Goal: Information Seeking & Learning: Learn about a topic

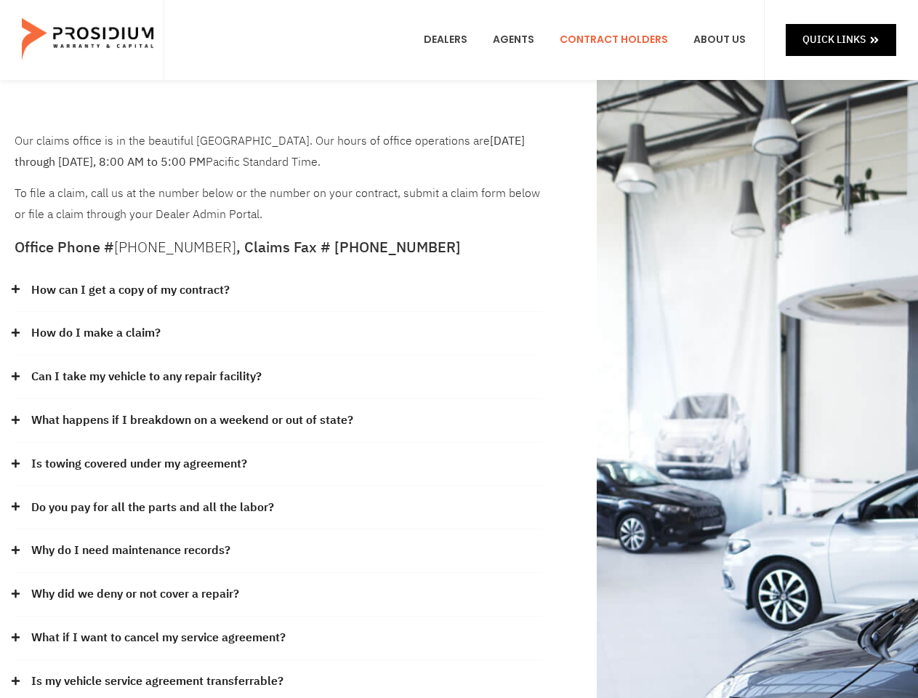
click at [459, 349] on div "How do I make a claim?" at bounding box center [279, 334] width 528 height 44
click at [278, 291] on div "How can I get a copy of my contract?" at bounding box center [279, 291] width 528 height 44
click at [129, 290] on link "How can I get a copy of my contract?" at bounding box center [130, 290] width 198 height 21
click at [278, 334] on div "How do I make a claim?" at bounding box center [279, 334] width 528 height 44
click at [95, 333] on link "How do I make a claim?" at bounding box center [95, 333] width 129 height 21
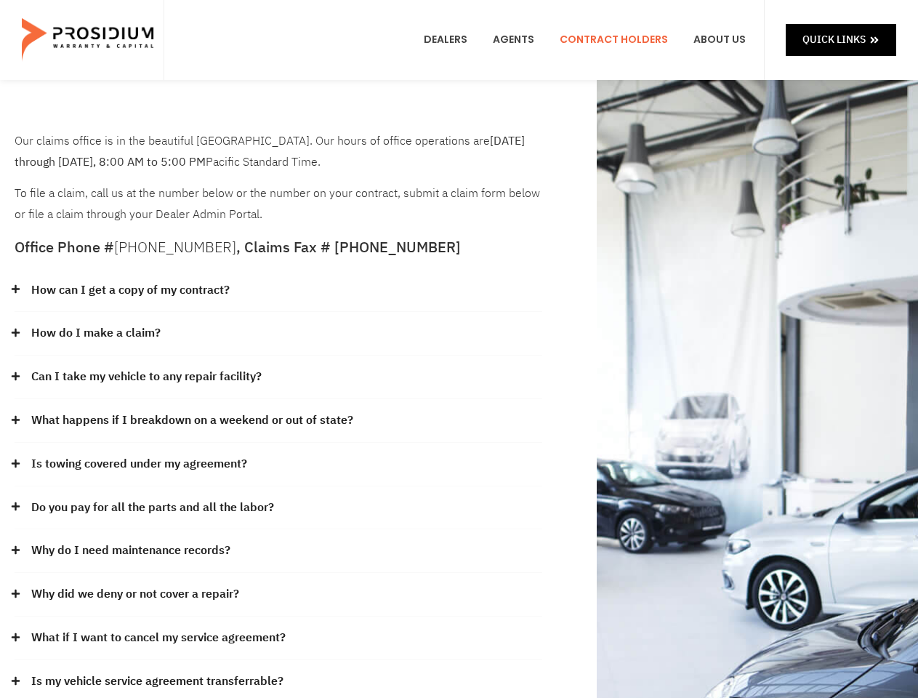
click at [278, 377] on div "Can I take my vehicle to any repair facility?" at bounding box center [279, 377] width 528 height 44
click at [147, 376] on link "Can I take my vehicle to any repair facility?" at bounding box center [146, 376] width 230 height 21
click at [278, 421] on link "What happens if I breakdown on a weekend or out of state?" at bounding box center [192, 420] width 322 height 21
click at [190, 420] on link "What happens if I breakdown on a weekend or out of state?" at bounding box center [192, 420] width 322 height 21
click at [278, 464] on div "Is towing covered under my agreement?" at bounding box center [279, 465] width 528 height 44
